Goal: Information Seeking & Learning: Compare options

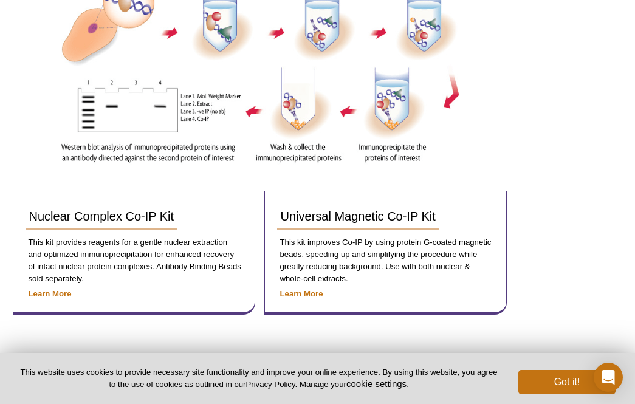
scroll to position [399, 0]
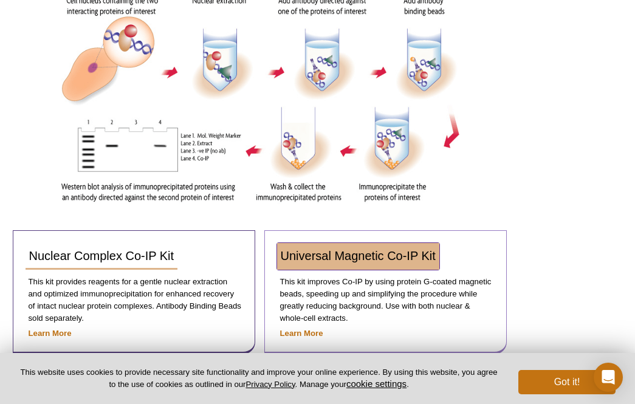
click at [310, 261] on link "Universal Magnetic Co-IP Kit" at bounding box center [358, 256] width 162 height 27
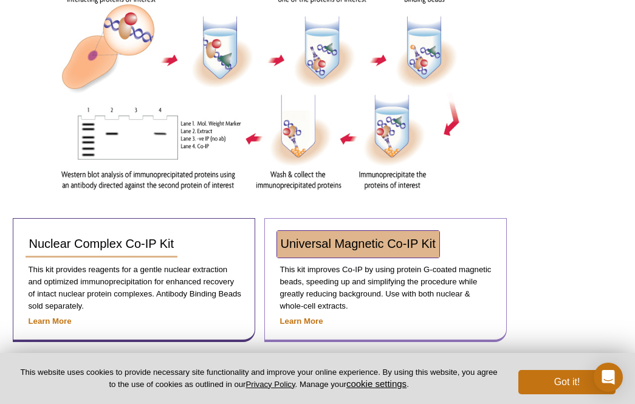
scroll to position [348, 0]
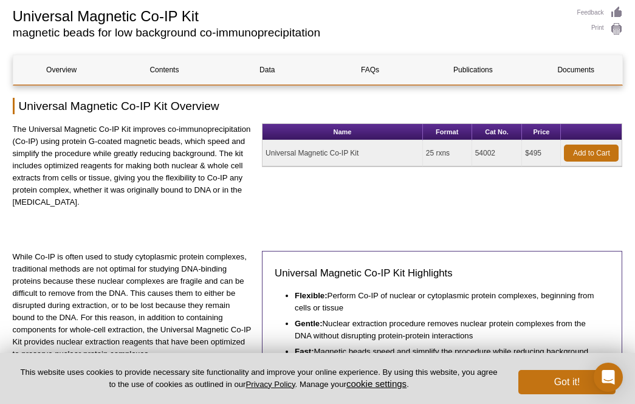
scroll to position [101, 0]
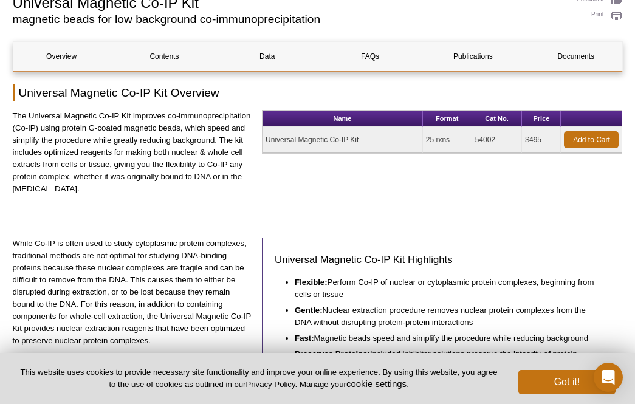
click at [320, 138] on td "Universal Magnetic Co-IP Kit" at bounding box center [342, 140] width 160 height 26
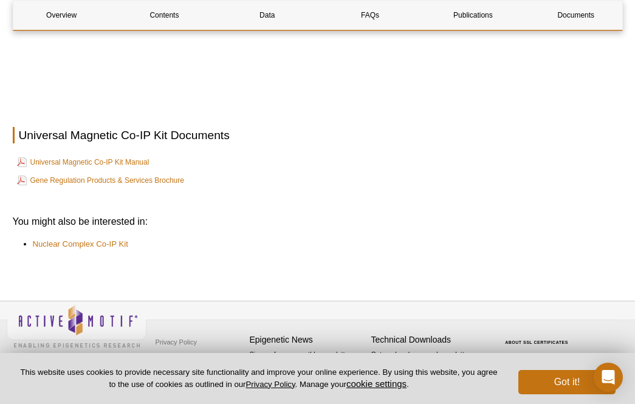
scroll to position [1765, 0]
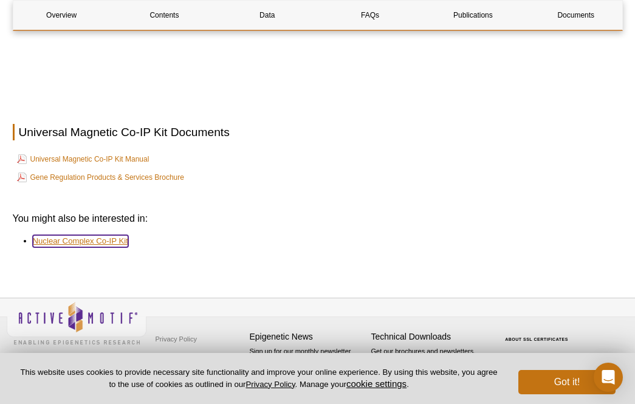
click at [101, 239] on link "Nuclear Complex Co-IP Kit" at bounding box center [80, 241] width 95 height 12
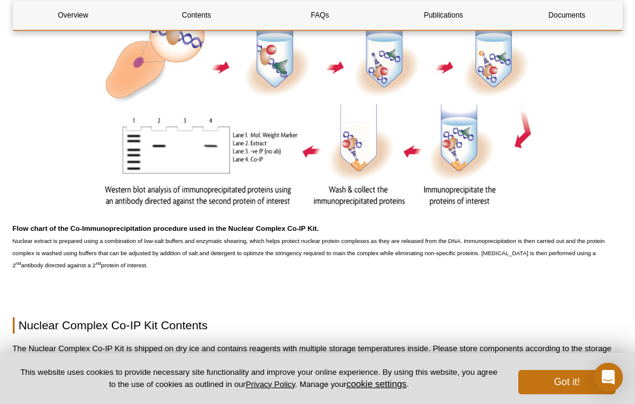
scroll to position [587, 0]
